Goal: Task Accomplishment & Management: Manage account settings

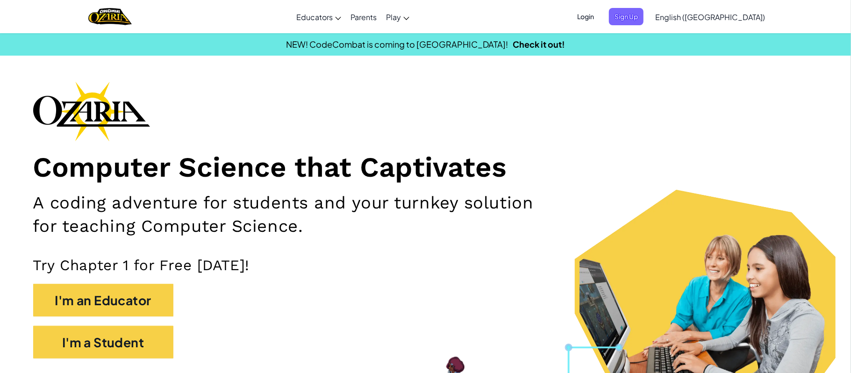
click at [599, 19] on span "Login" at bounding box center [585, 16] width 28 height 17
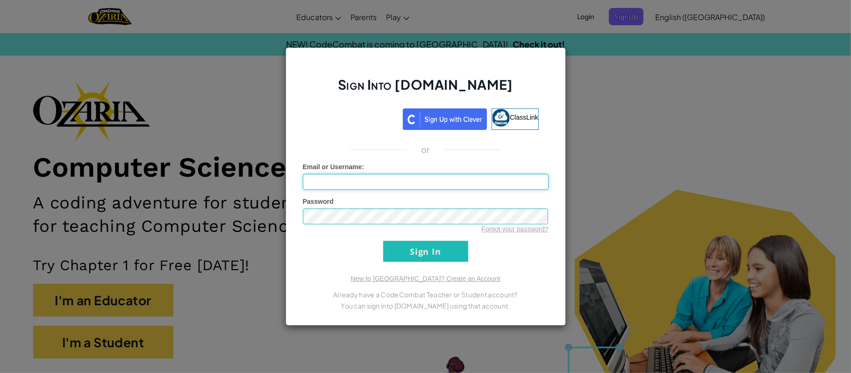
click at [480, 184] on input "Email or Username :" at bounding box center [426, 182] width 246 height 16
type input "o"
click at [383, 241] on input "Sign In" at bounding box center [425, 251] width 85 height 21
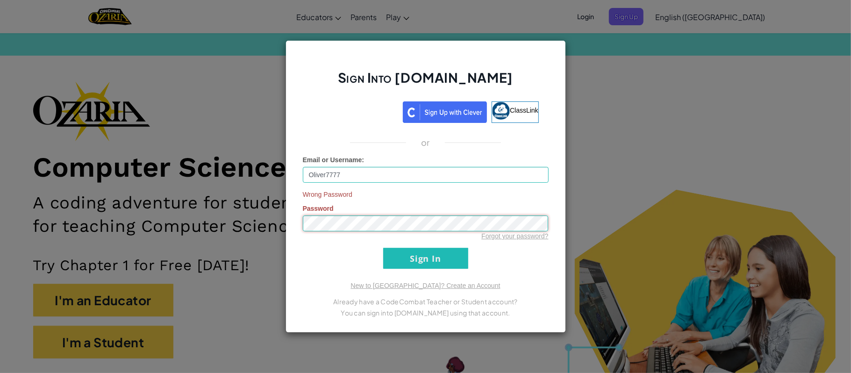
click at [383, 248] on input "Sign In" at bounding box center [425, 258] width 85 height 21
click at [326, 173] on input "Oliver7777" at bounding box center [426, 175] width 246 height 16
type input "OliverC7777"
click at [385, 266] on input "Sign In" at bounding box center [425, 258] width 85 height 21
